Goal: Information Seeking & Learning: Learn about a topic

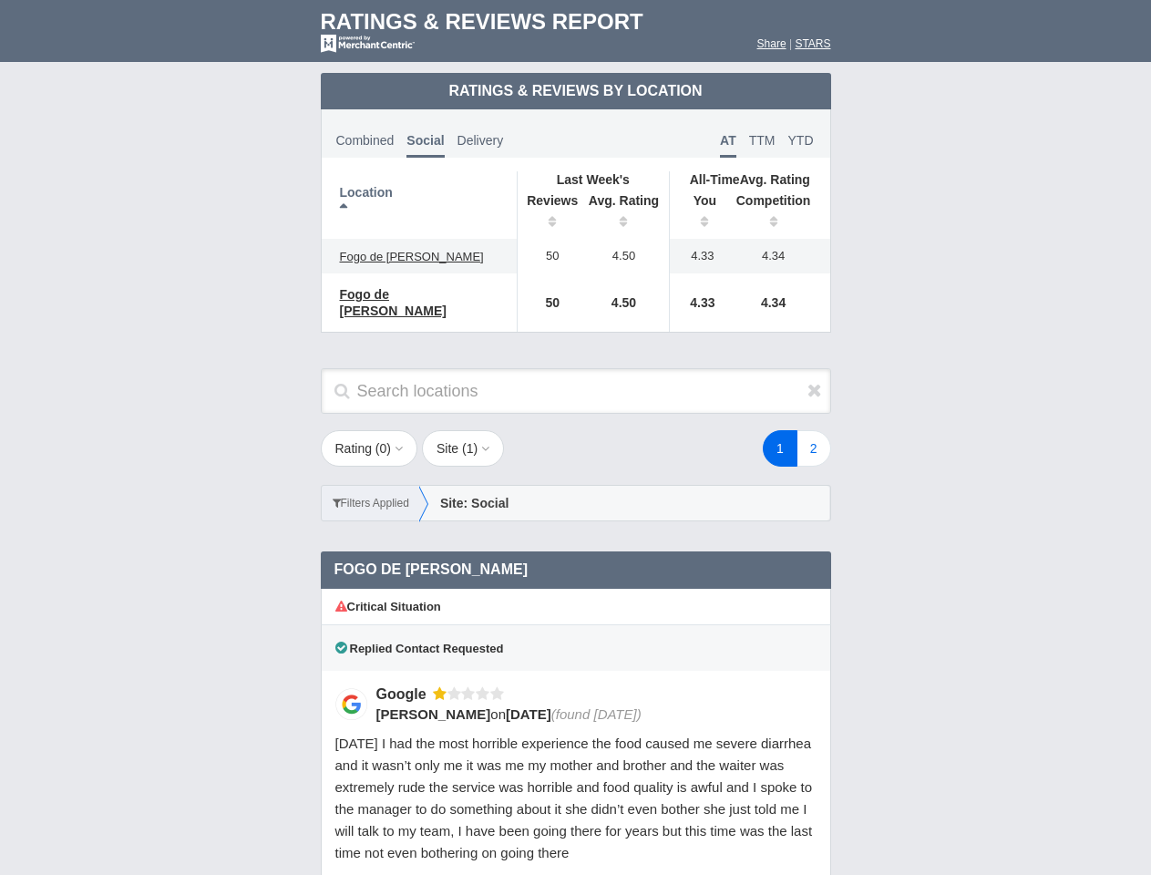
scroll to position [883, 0]
click at [575, 437] on div "1 2" at bounding box center [689, 448] width 319 height 36
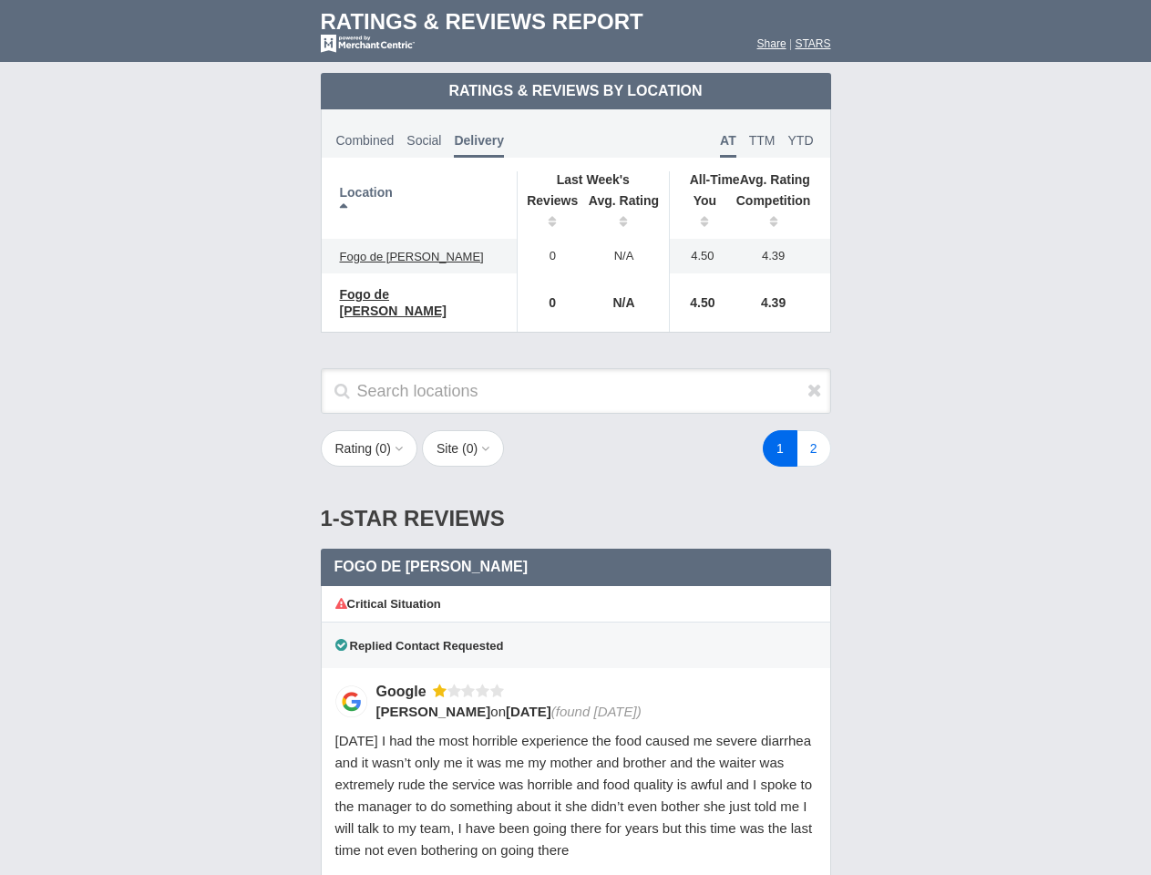
scroll to position [883, 0]
click at [575, 437] on div "1 2" at bounding box center [689, 448] width 319 height 36
click at [419, 205] on th "Location" at bounding box center [420, 204] width 196 height 67
click at [547, 213] on th "Reviews" at bounding box center [548, 213] width 62 height 51
click at [624, 213] on th "Avg. Rating" at bounding box center [623, 213] width 91 height 51
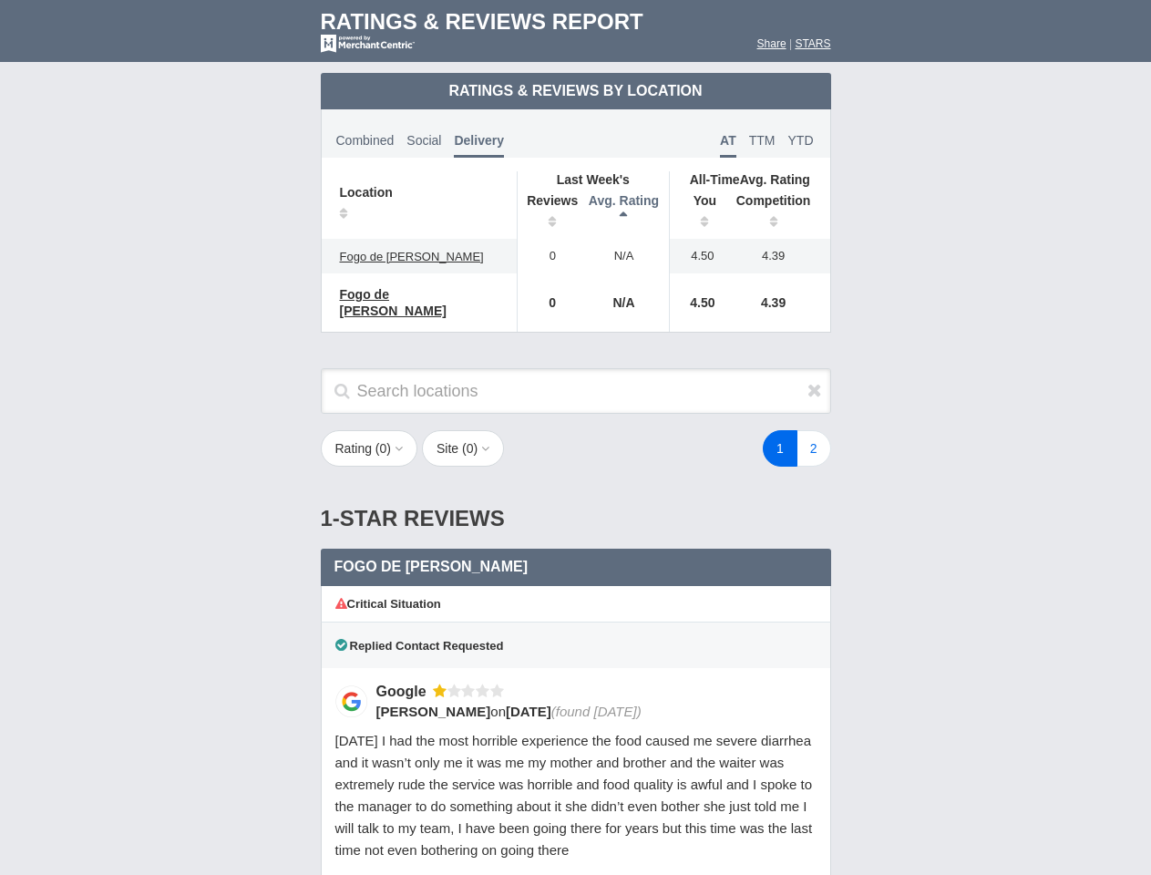
click at [698, 213] on th "You" at bounding box center [698, 213] width 56 height 51
click at [778, 213] on th "Competition" at bounding box center [778, 213] width 104 height 51
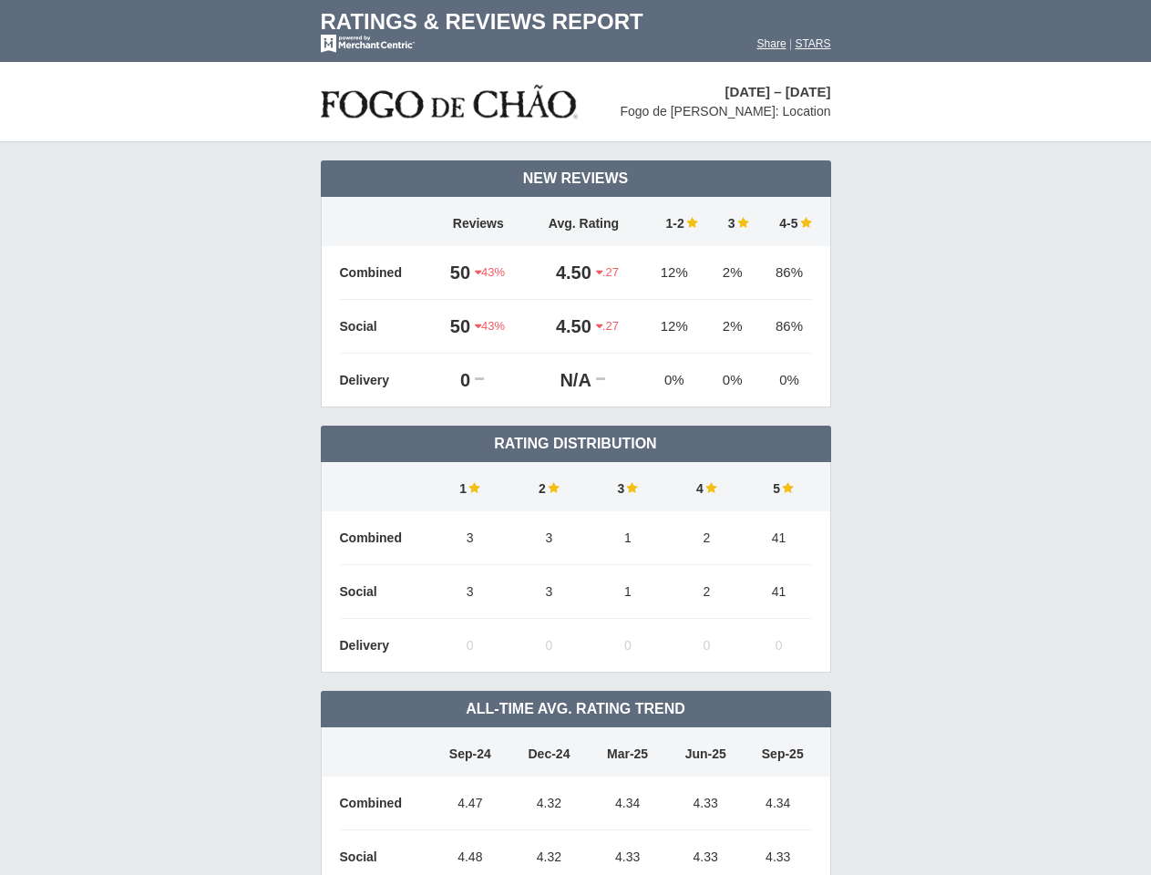
click at [575, 437] on td "Rating Distribution" at bounding box center [576, 443] width 510 height 36
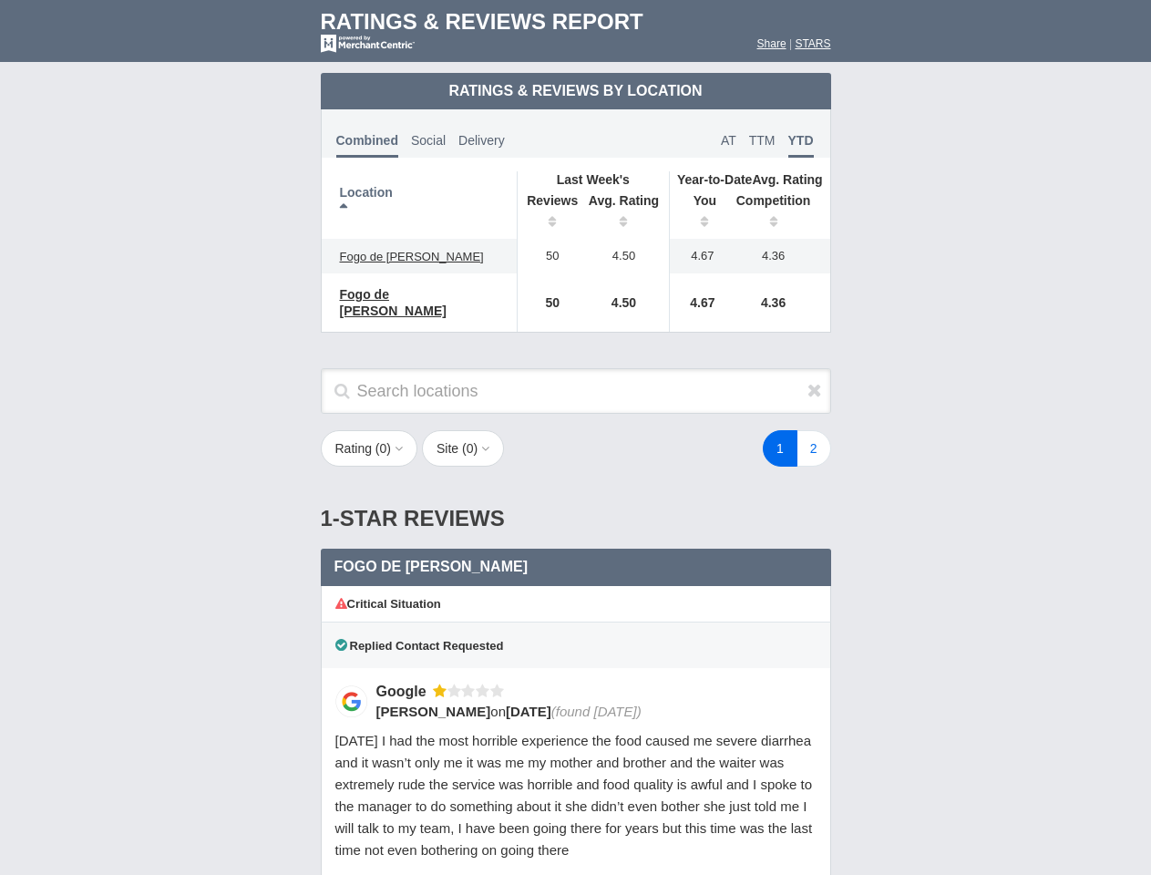
scroll to position [883, 0]
click at [575, 437] on div "1 2" at bounding box center [689, 448] width 319 height 36
click at [419, 205] on th "Location" at bounding box center [420, 204] width 196 height 67
click at [547, 213] on th "Reviews" at bounding box center [548, 213] width 62 height 51
click at [624, 213] on th "Avg. Rating" at bounding box center [623, 213] width 91 height 51
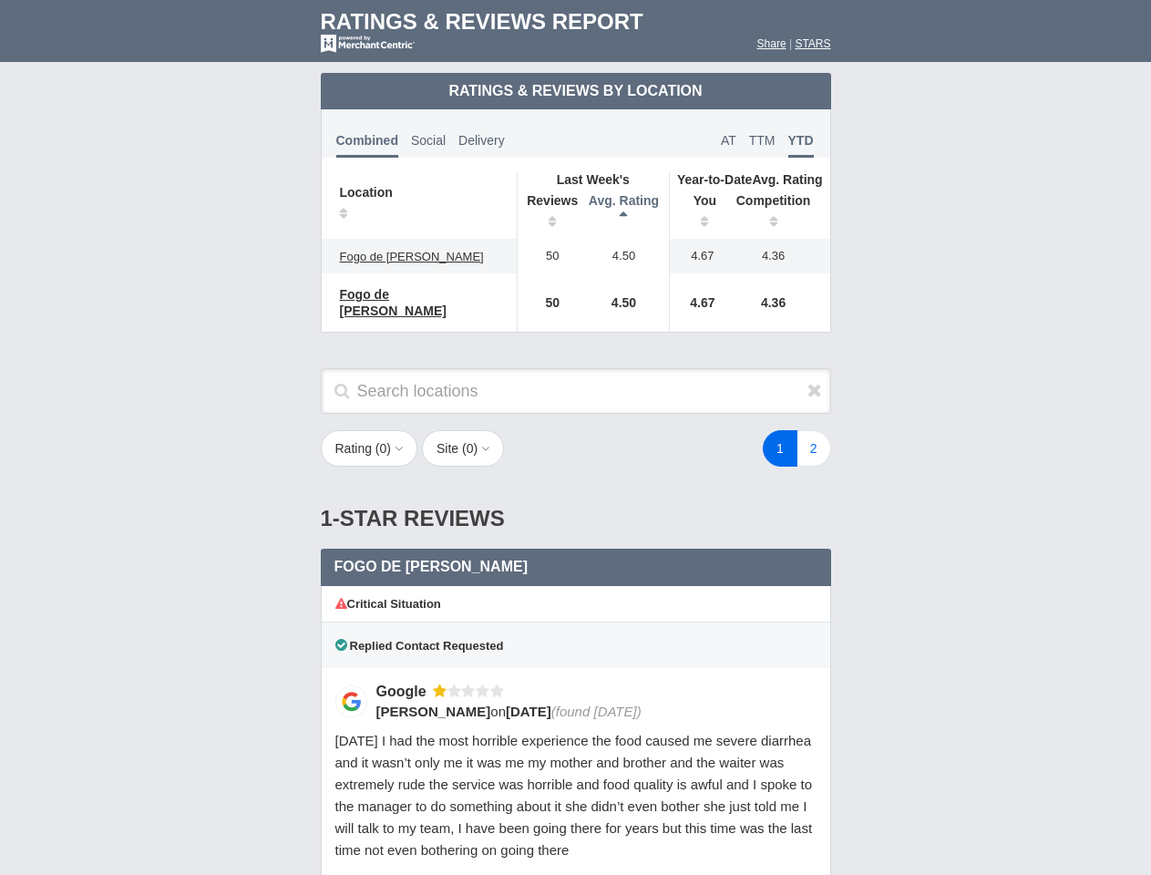
click at [698, 213] on th "You" at bounding box center [698, 213] width 56 height 51
click at [575, 437] on div "1 2" at bounding box center [689, 448] width 319 height 36
click at [419, 205] on th "Location" at bounding box center [420, 204] width 196 height 67
click at [547, 213] on th "Reviews" at bounding box center [548, 213] width 62 height 51
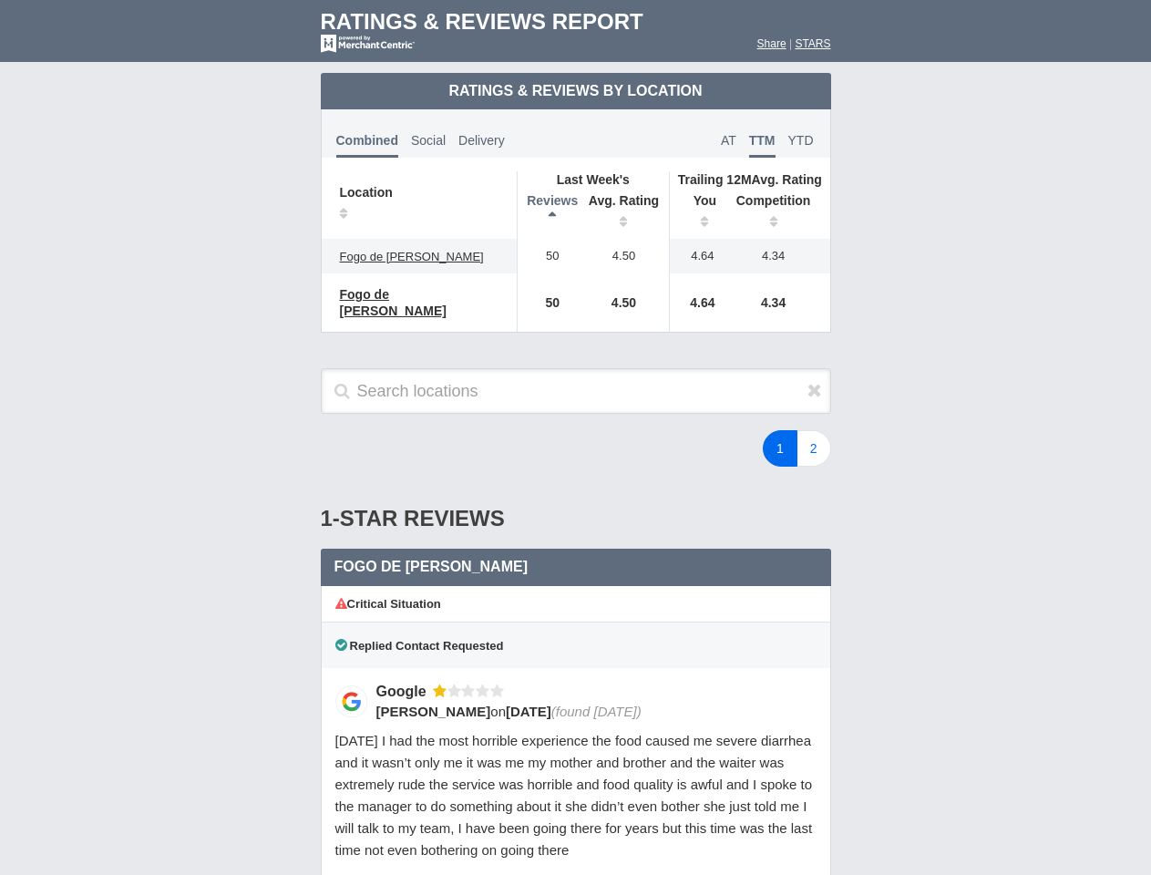
click at [624, 213] on th "Avg. Rating" at bounding box center [623, 213] width 91 height 51
click at [698, 213] on th "You" at bounding box center [698, 213] width 56 height 51
click at [778, 213] on th "Competition" at bounding box center [778, 213] width 104 height 51
click at [576, 607] on div "Critical Situation" at bounding box center [576, 604] width 510 height 36
click at [814, 381] on icon at bounding box center [814, 390] width 15 height 18
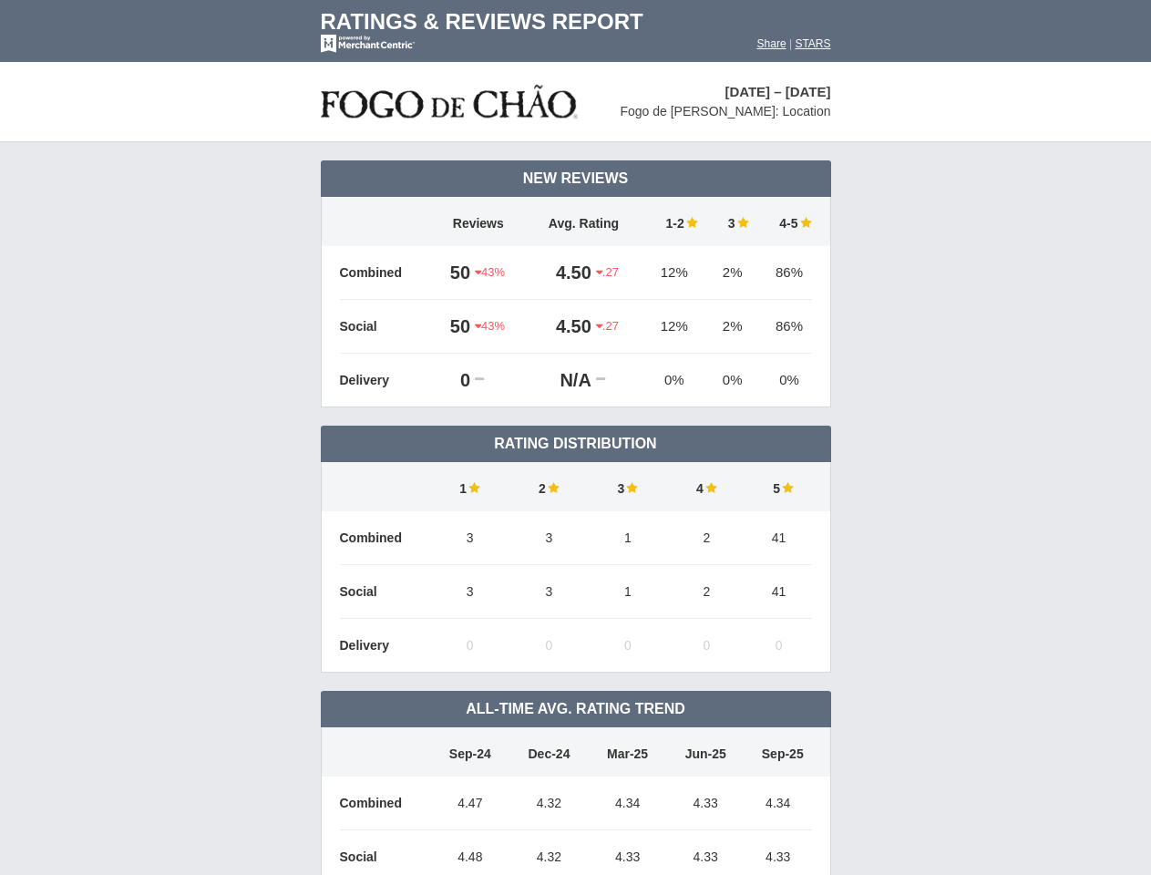
click at [575, 437] on td "Rating Distribution" at bounding box center [576, 443] width 510 height 36
